Goal: Transaction & Acquisition: Subscribe to service/newsletter

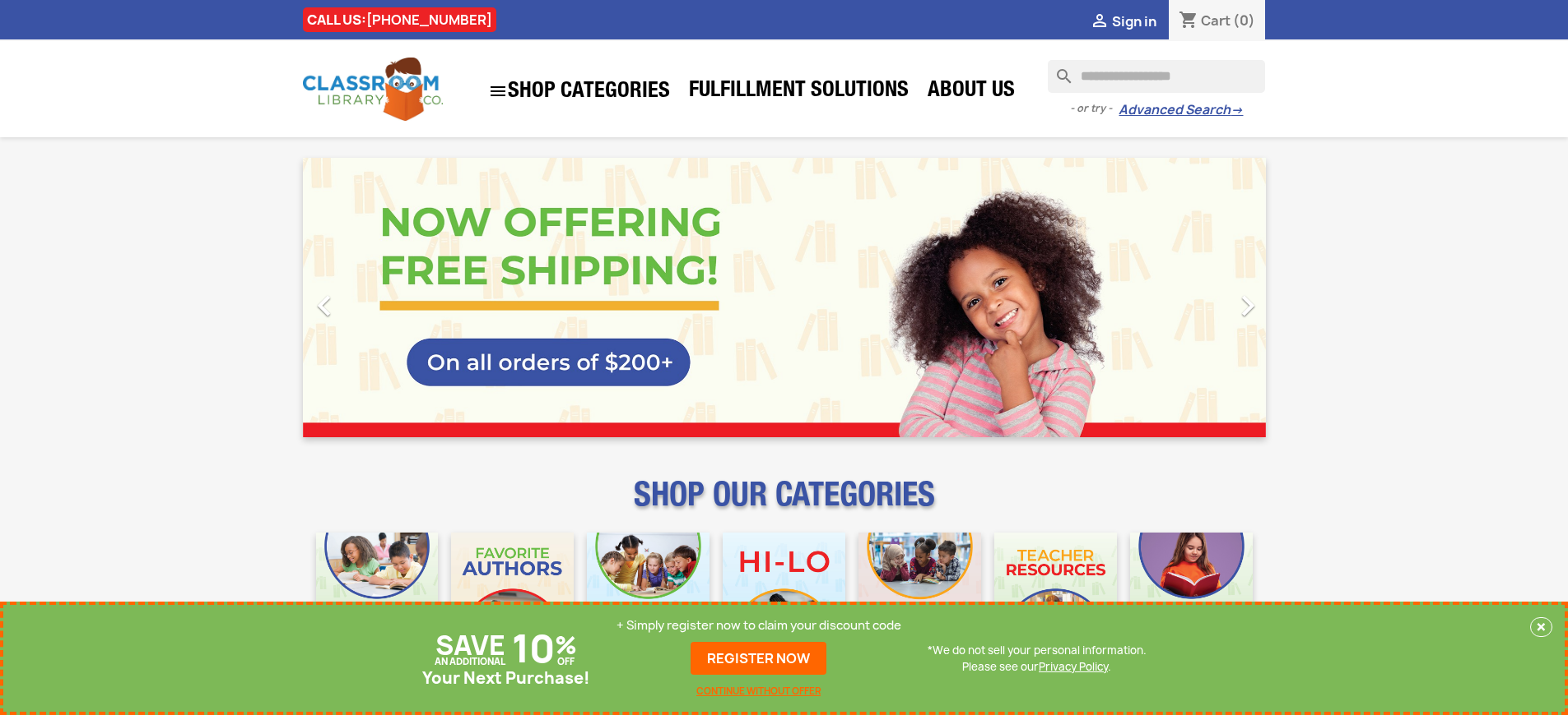
click at [759, 626] on p "+ Simply register now to claim your discount code" at bounding box center [758, 626] width 285 height 17
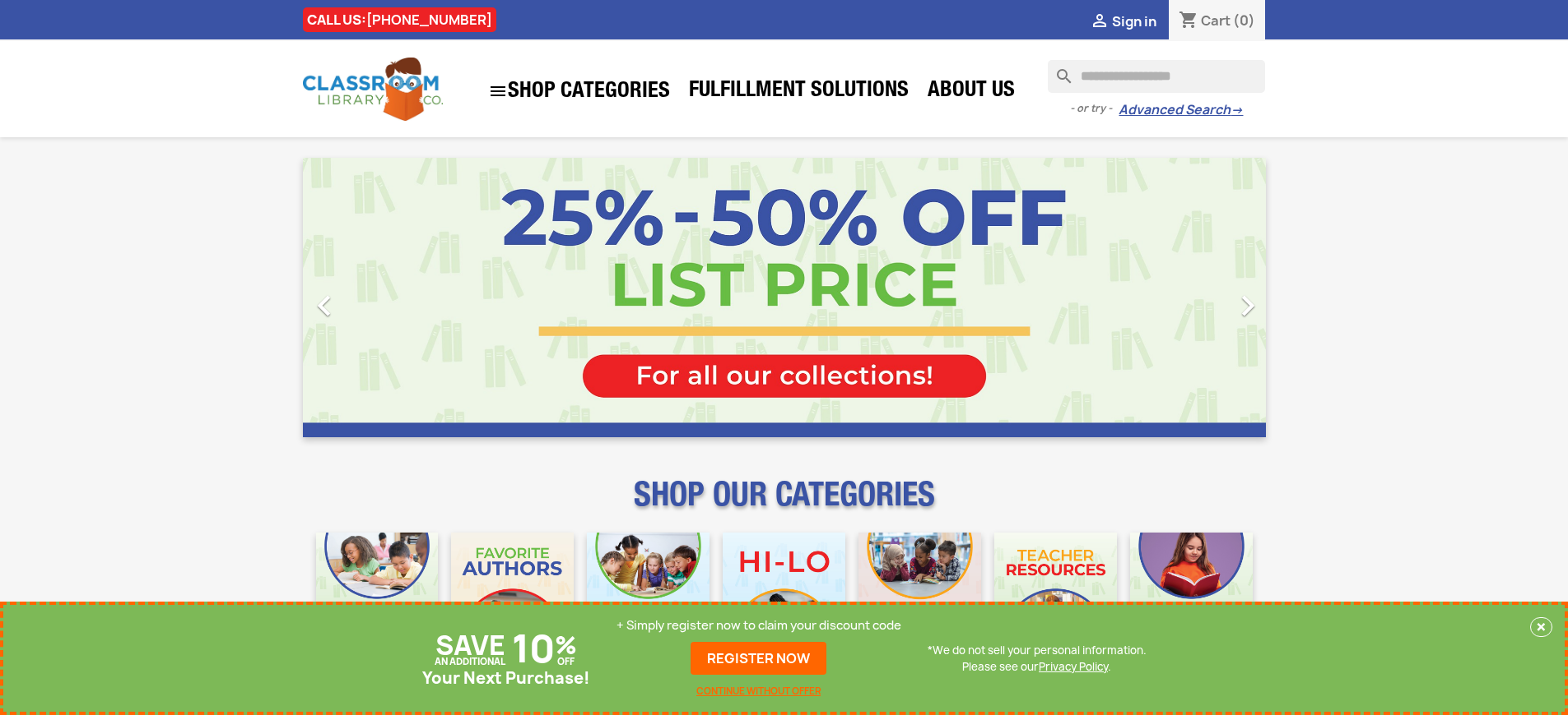
click at [759, 626] on p "+ Simply register now to claim your discount code" at bounding box center [758, 626] width 285 height 17
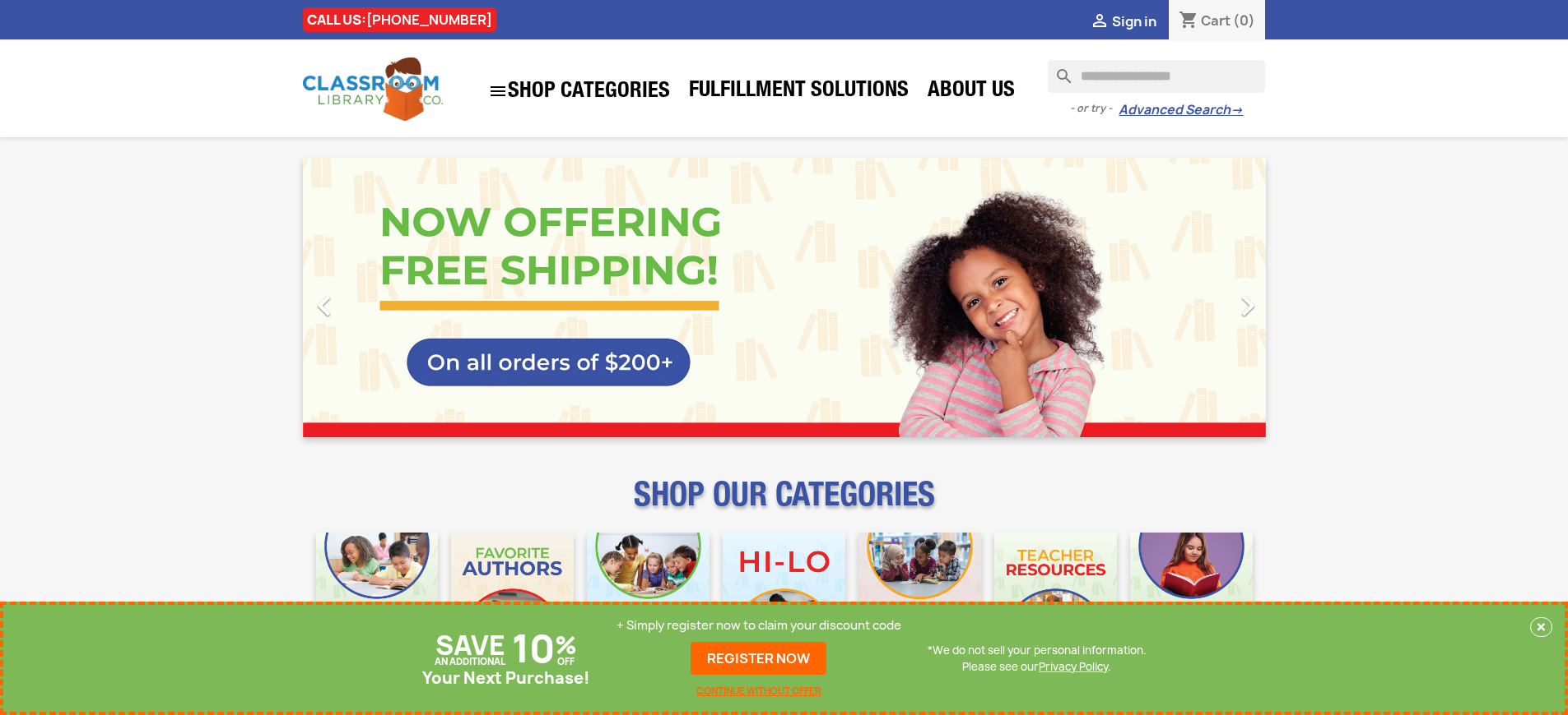
click at [759, 626] on p "+ Simply register now to claim your discount code" at bounding box center [758, 626] width 285 height 17
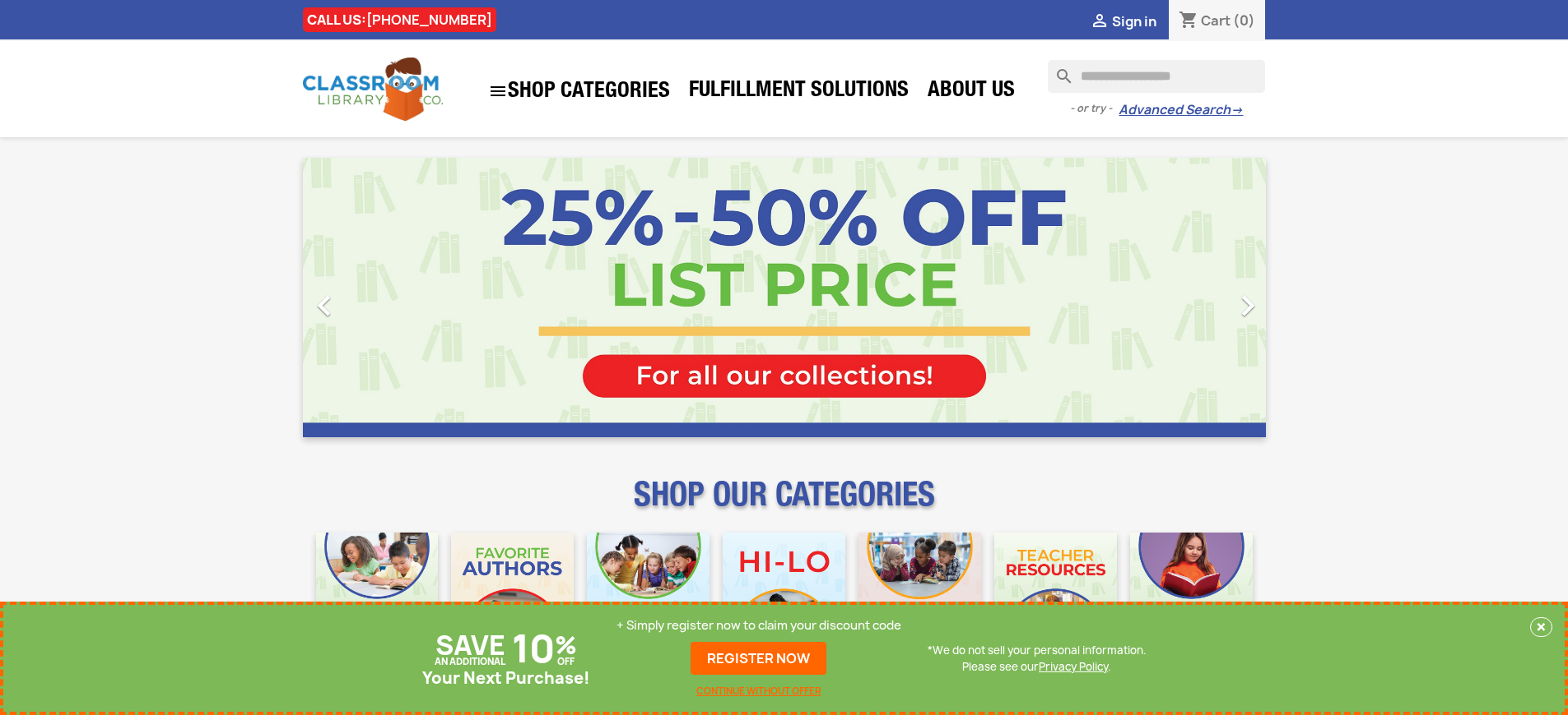
click at [759, 626] on p "+ Simply register now to claim your discount code" at bounding box center [758, 626] width 285 height 17
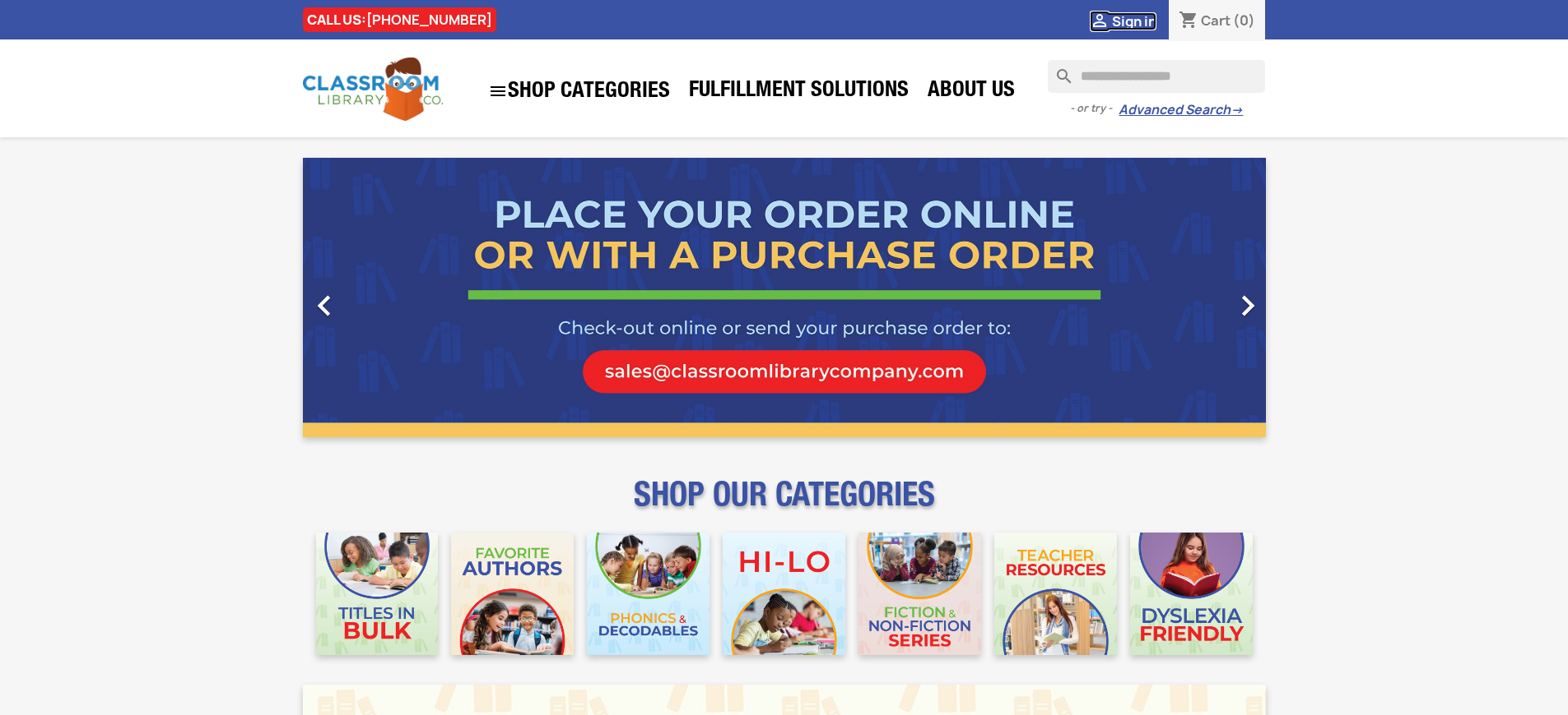
click at [1133, 21] on span "Sign in" at bounding box center [1134, 21] width 45 height 18
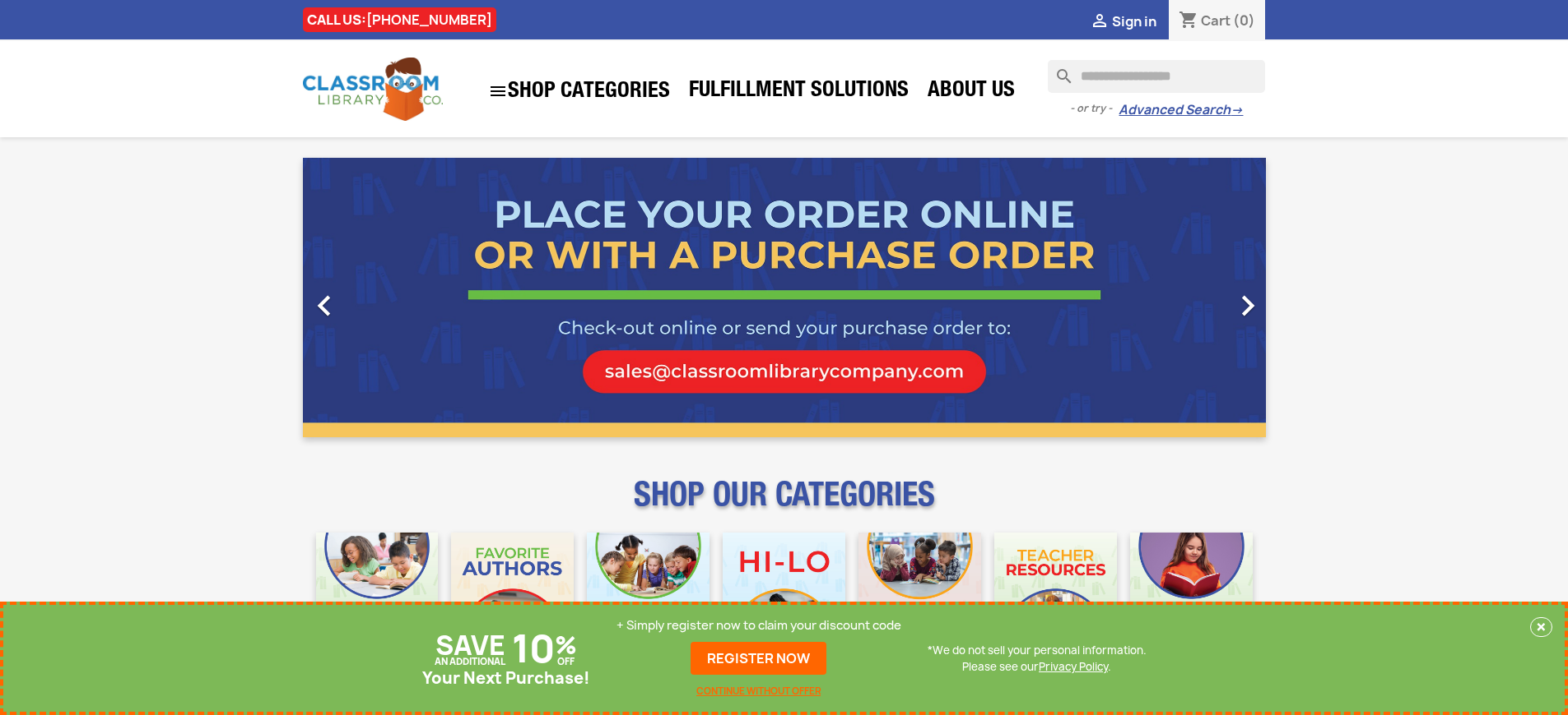
click at [759, 626] on p "+ Simply register now to claim your discount code" at bounding box center [758, 626] width 285 height 17
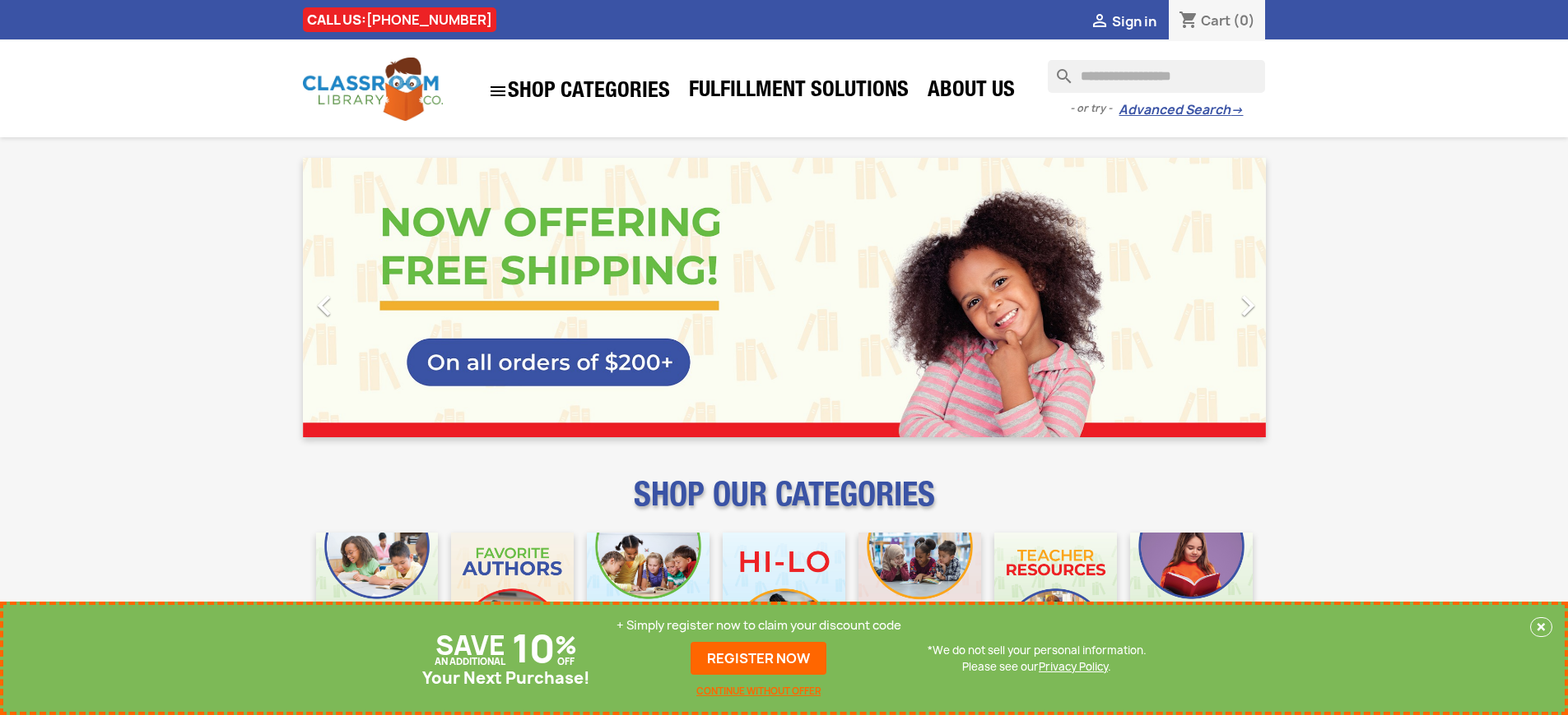
click at [759, 626] on p "+ Simply register now to claim your discount code" at bounding box center [758, 626] width 285 height 17
click at [759, 658] on link "REGISTER NOW" at bounding box center [758, 658] width 136 height 33
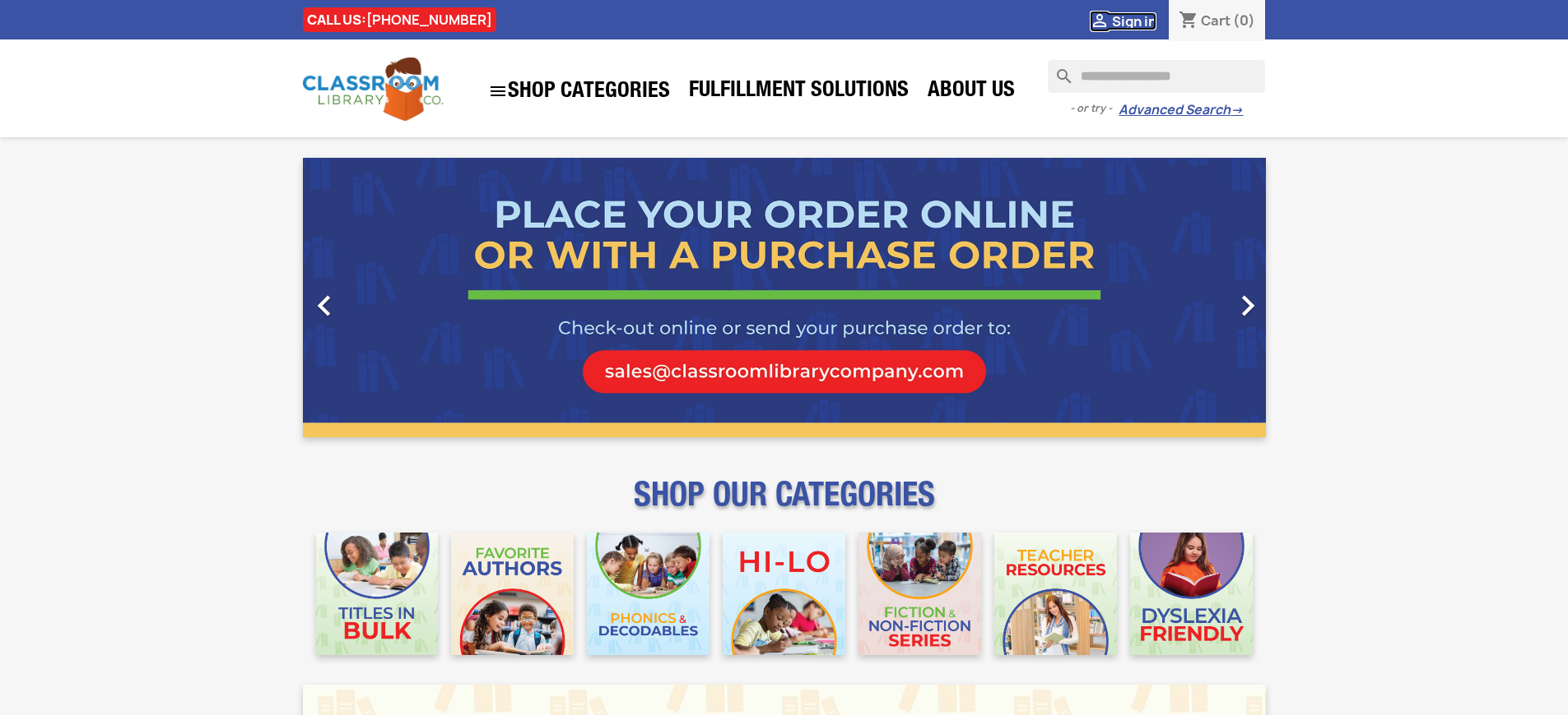
click at [1133, 21] on span "Sign in" at bounding box center [1134, 21] width 45 height 18
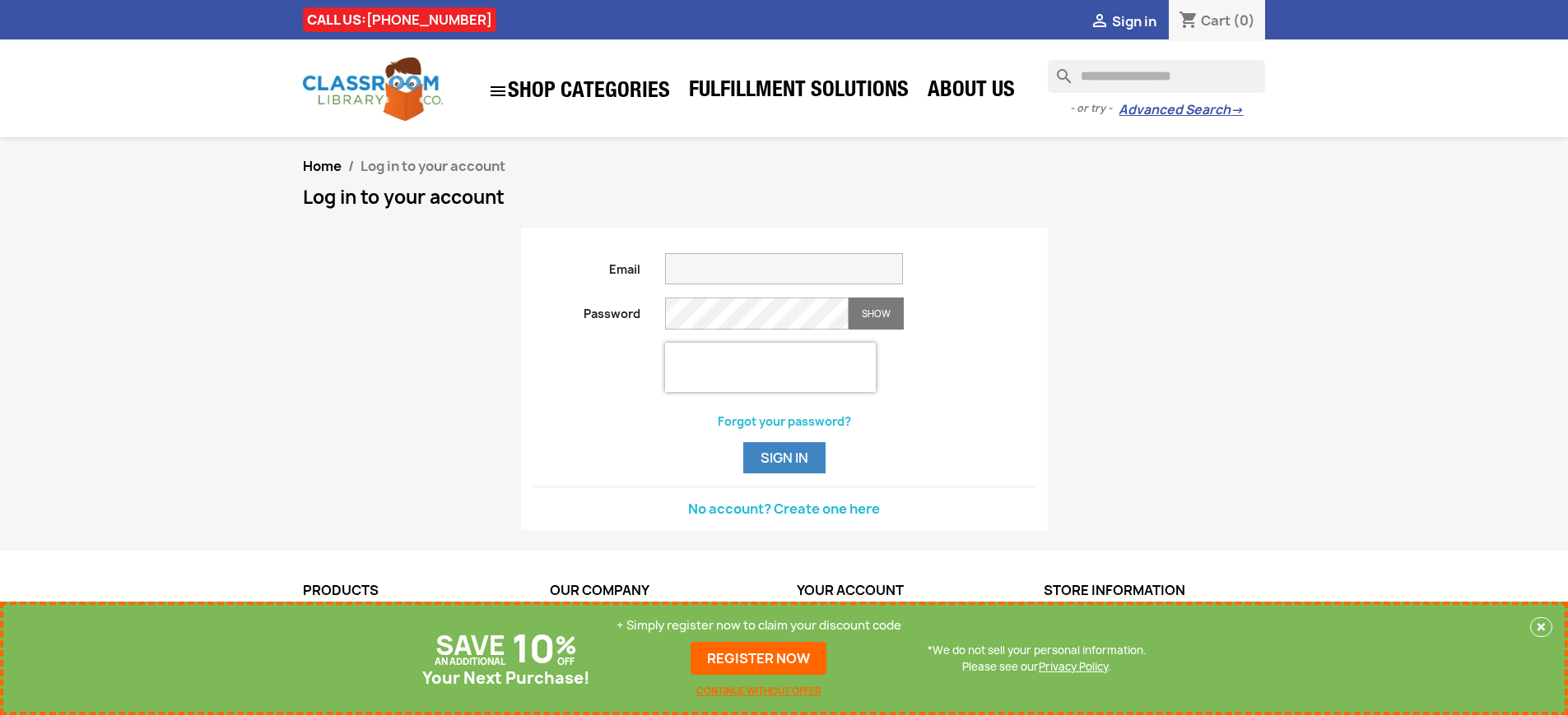
click at [759, 626] on p "+ Simply register now to claim your discount code" at bounding box center [758, 626] width 285 height 17
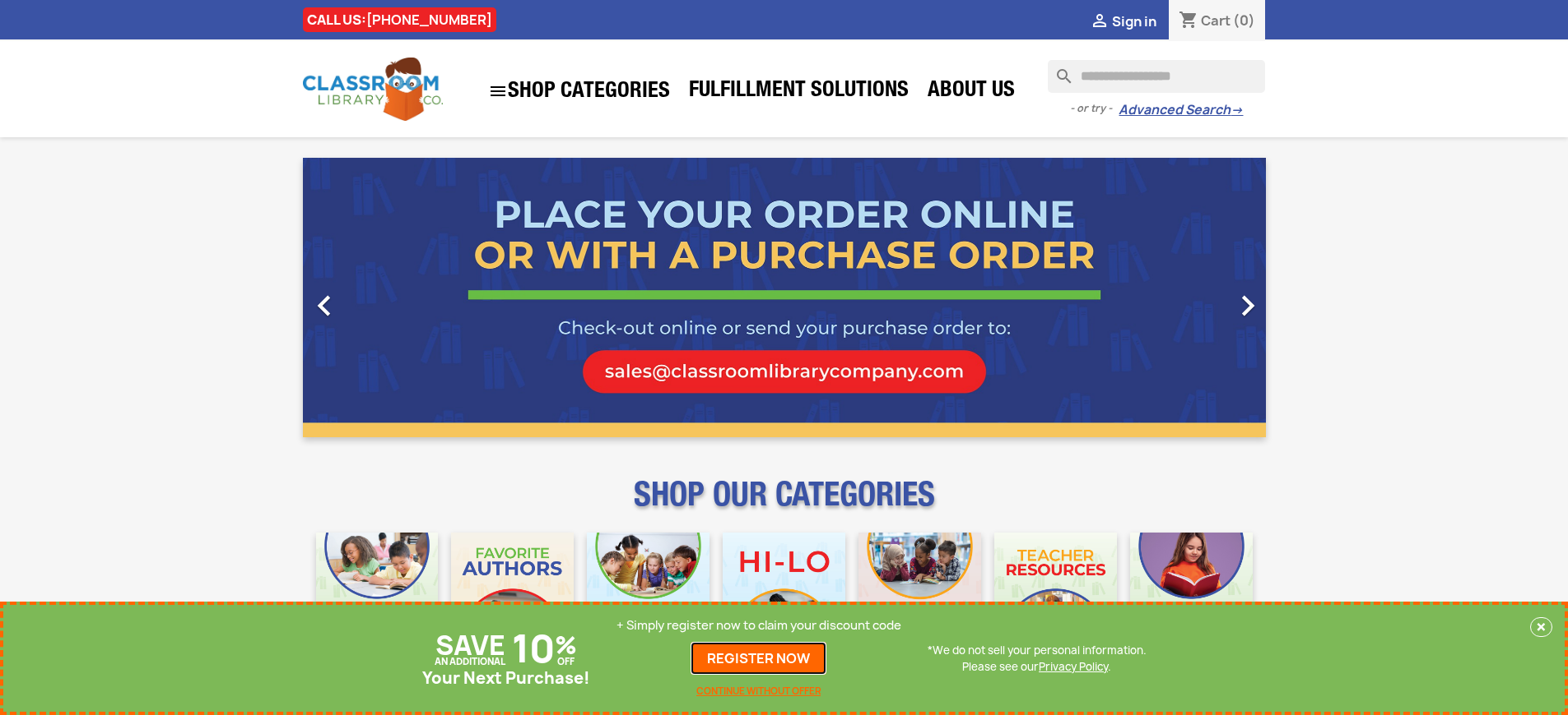
click at [759, 658] on link "REGISTER NOW" at bounding box center [758, 658] width 136 height 33
